Goal: Task Accomplishment & Management: Complete application form

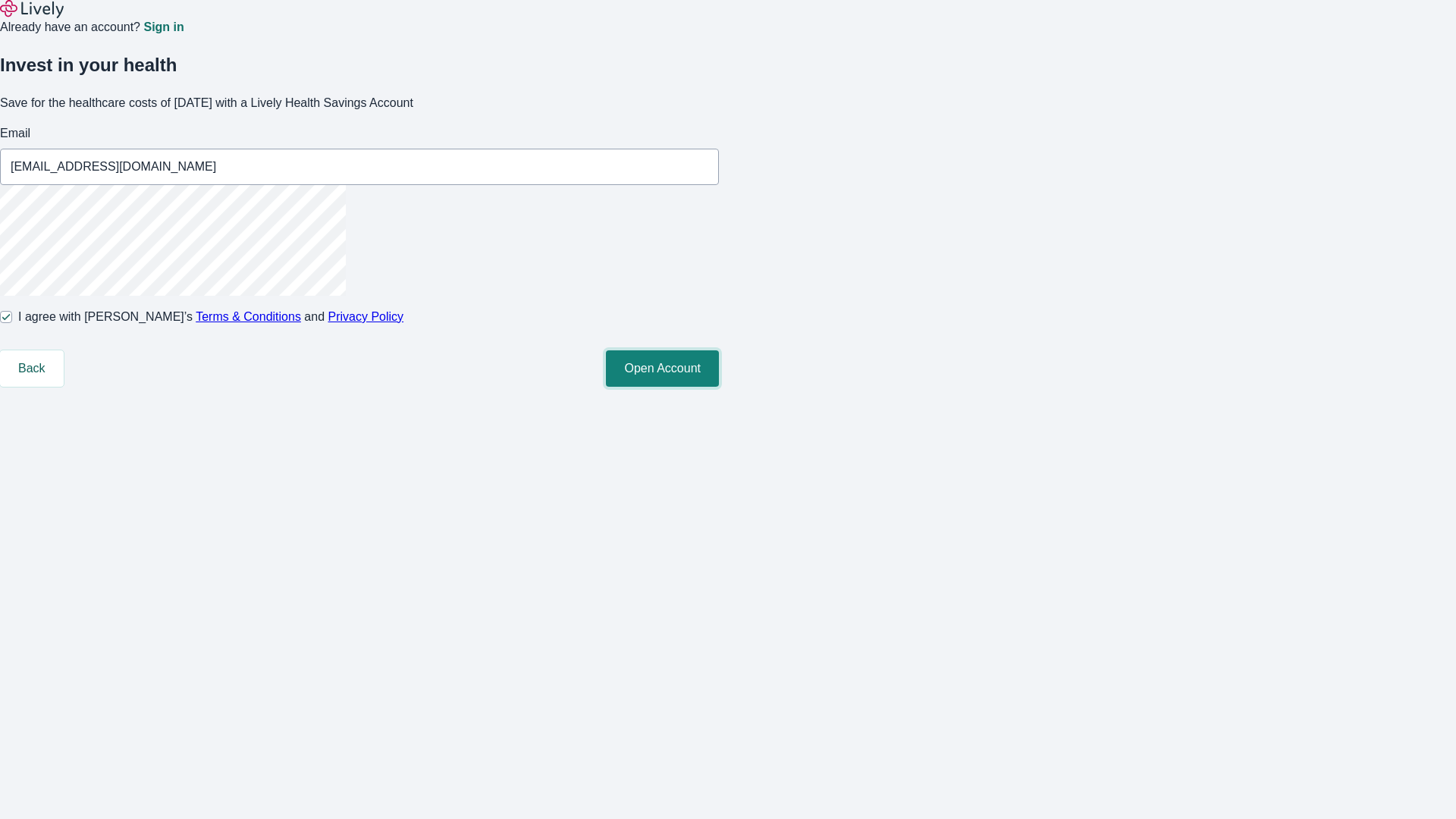
click at [719, 387] on button "Open Account" at bounding box center [662, 368] width 113 height 37
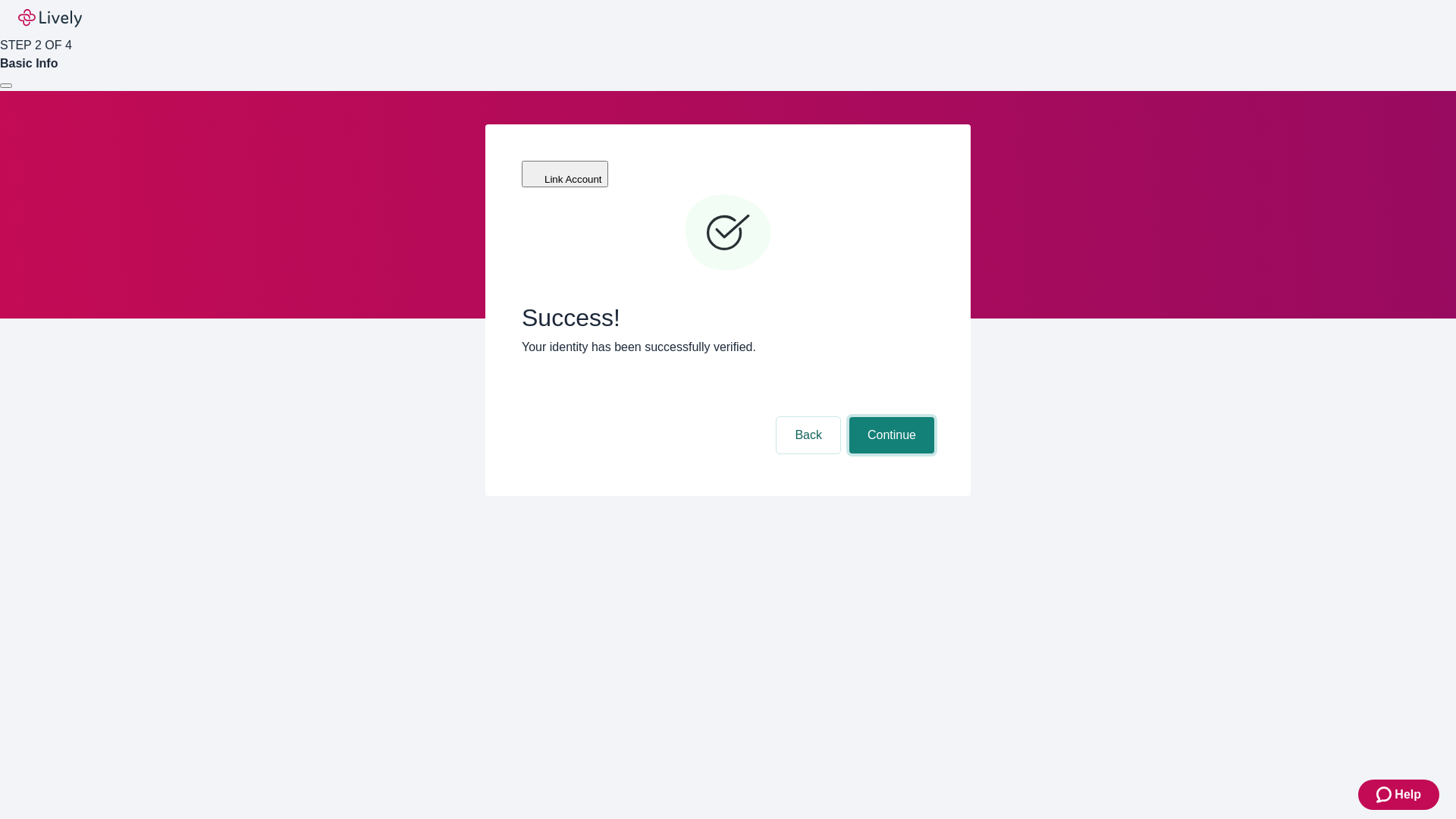
click at [890, 417] on button "Continue" at bounding box center [892, 435] width 85 height 37
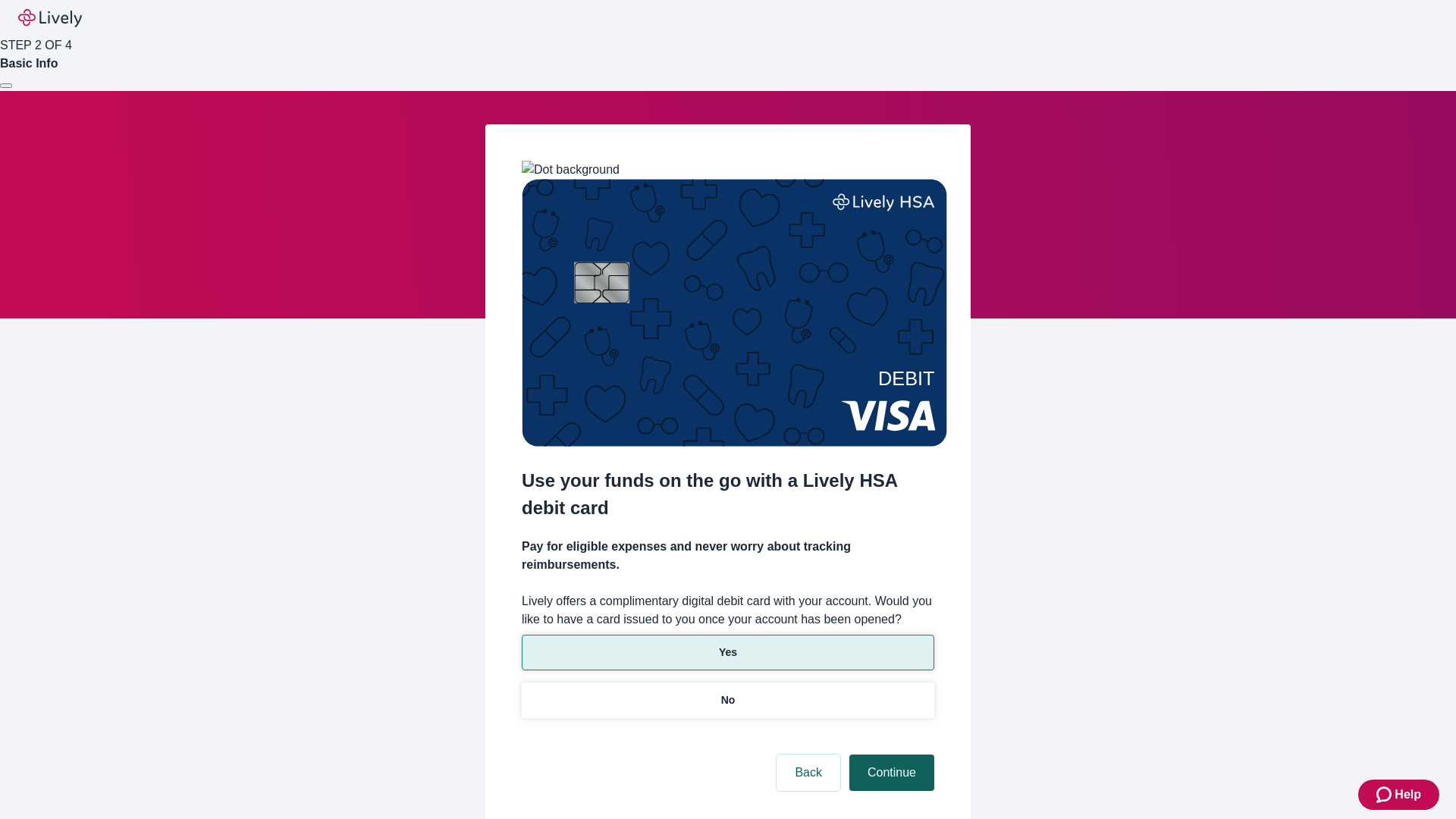
click at [727, 644] on p "Yes" at bounding box center [728, 652] width 18 height 16
click at [890, 755] on button "Continue" at bounding box center [892, 773] width 85 height 37
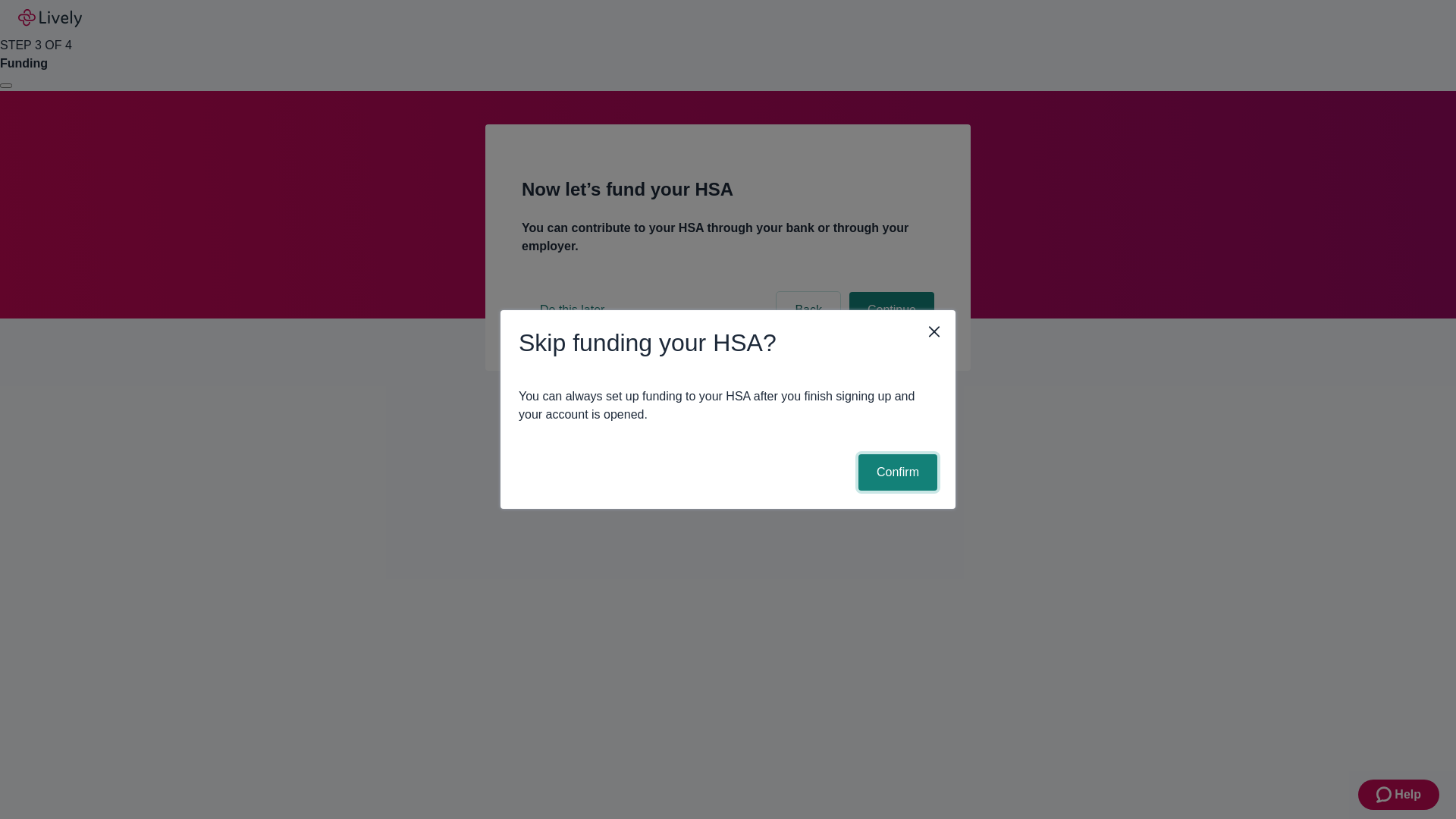
click at [896, 473] on button "Confirm" at bounding box center [898, 473] width 79 height 37
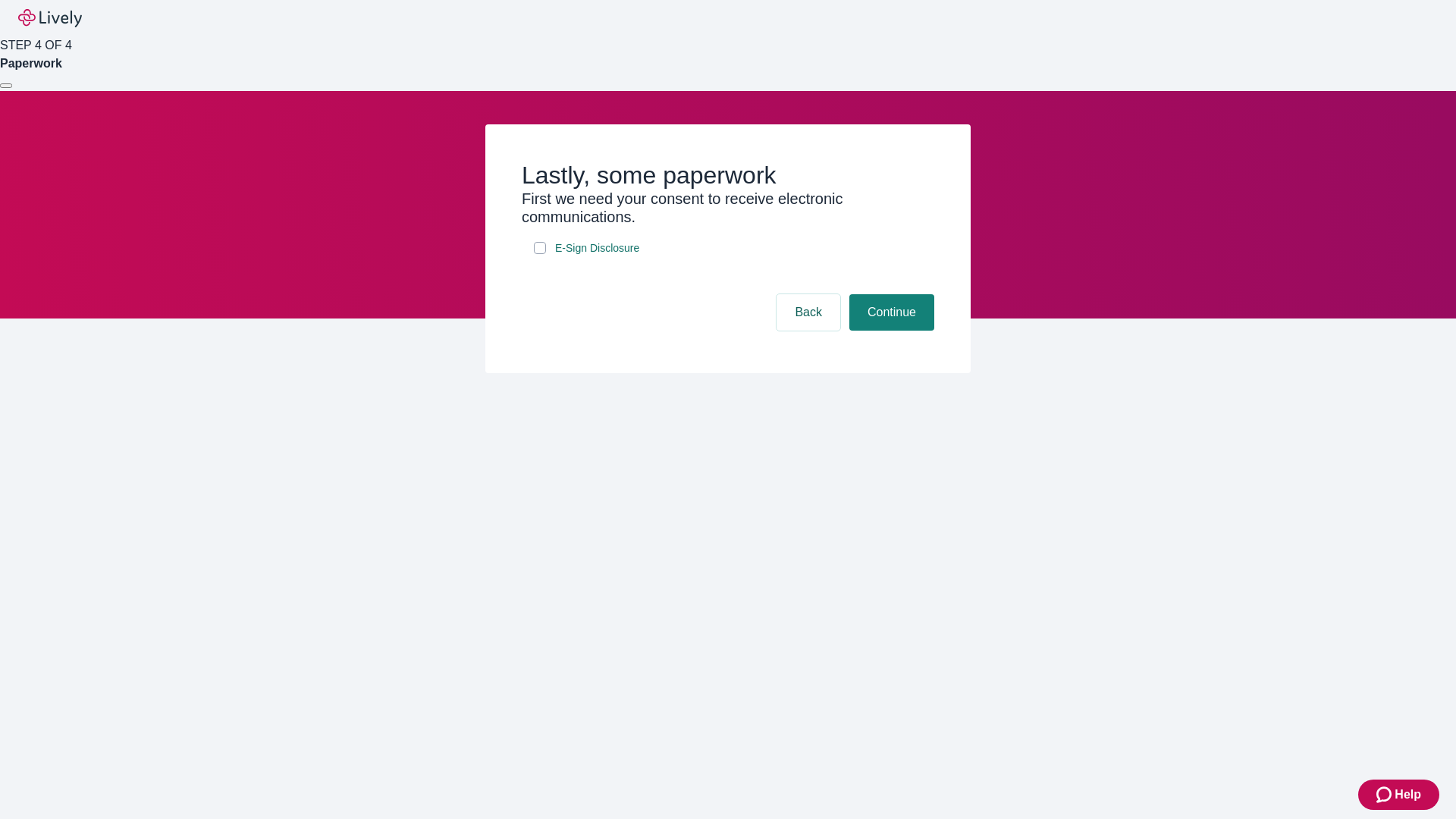
click at [540, 255] on input "E-Sign Disclosure" at bounding box center [540, 248] width 12 height 12
checkbox input "true"
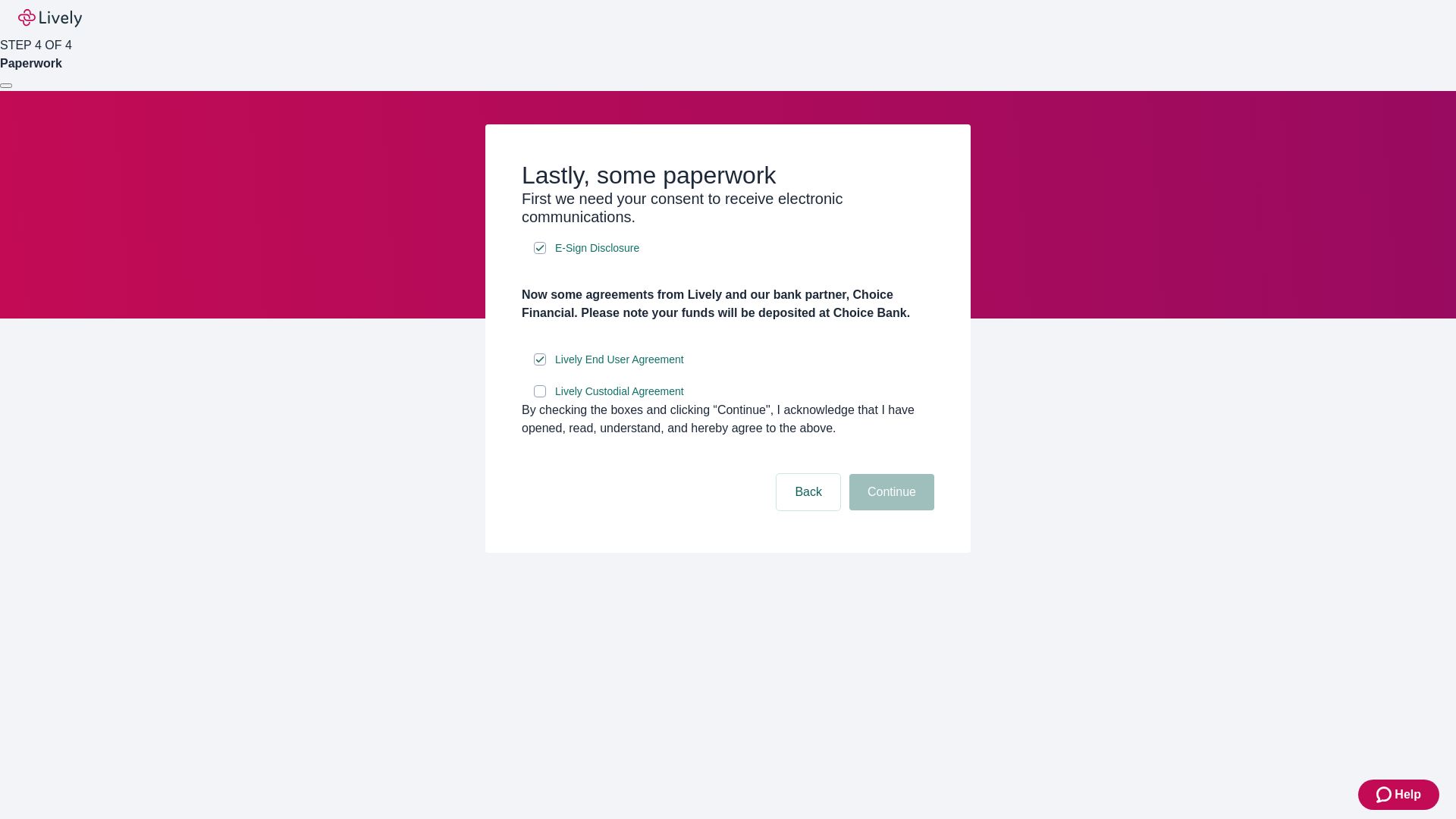
click at [540, 398] on input "Lively Custodial Agreement" at bounding box center [540, 392] width 12 height 12
checkbox input "true"
click at [890, 510] on button "Continue" at bounding box center [892, 492] width 85 height 37
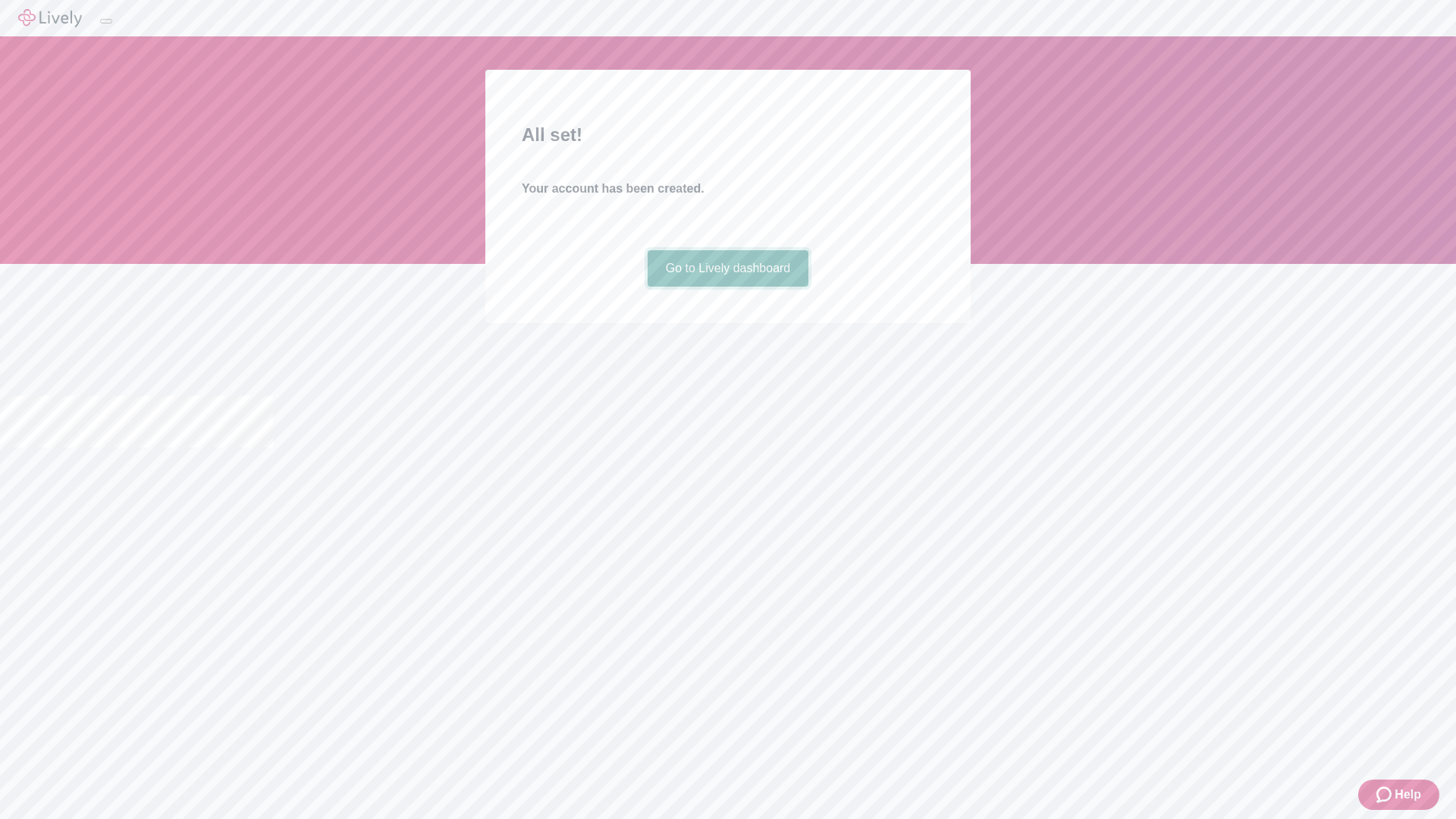
click at [727, 287] on link "Go to Lively dashboard" at bounding box center [729, 268] width 162 height 37
